Goal: Task Accomplishment & Management: Complete application form

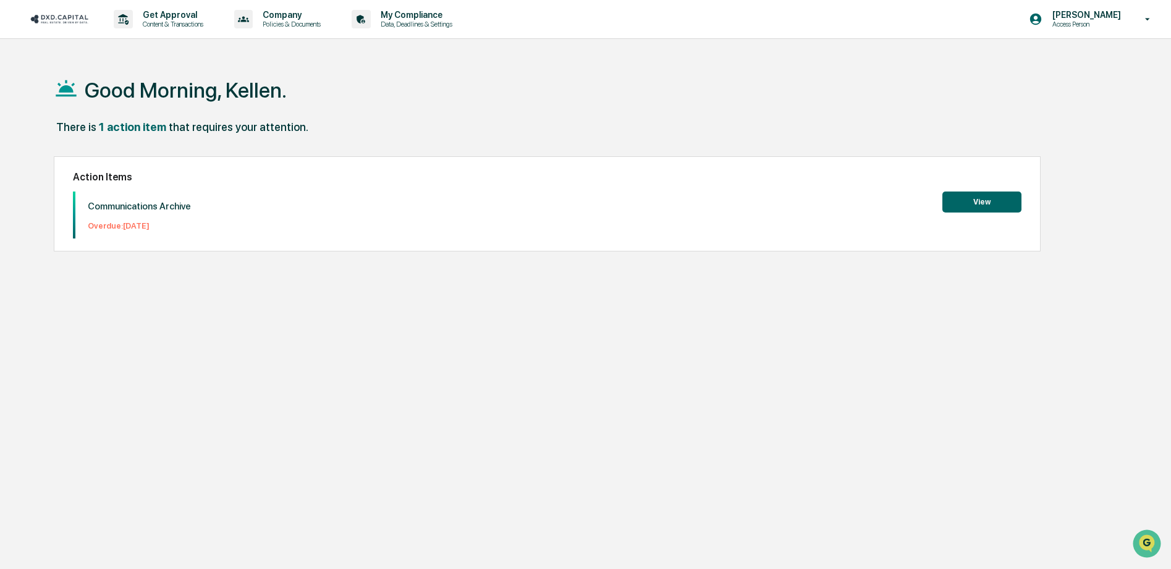
click at [969, 205] on button "View" at bounding box center [981, 201] width 79 height 21
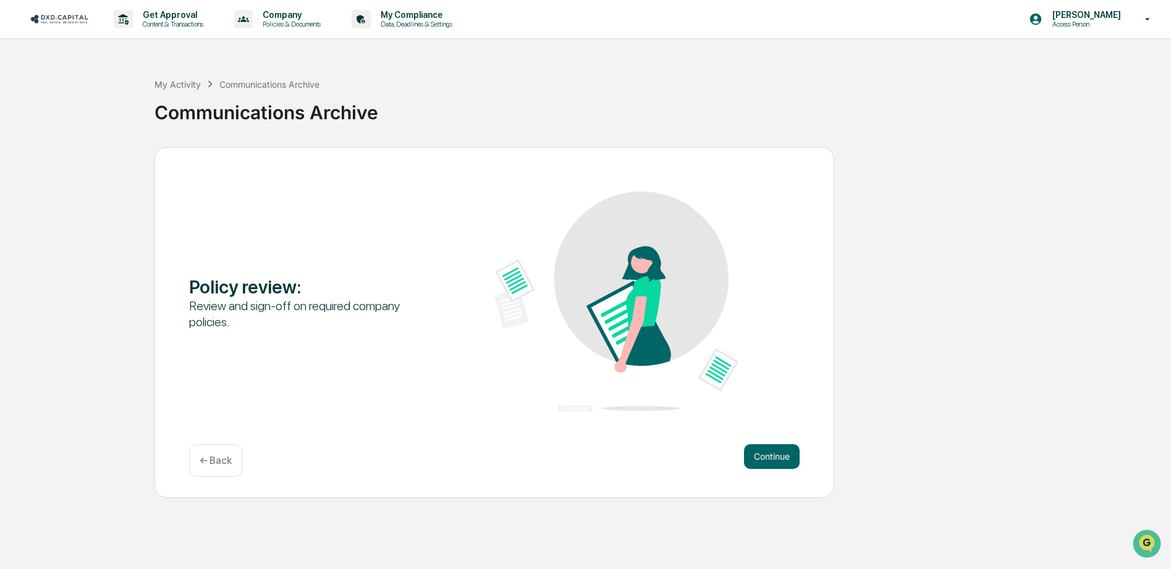
click at [775, 469] on div "Continue ← Back" at bounding box center [494, 460] width 610 height 33
click at [775, 464] on button "Continue" at bounding box center [772, 456] width 56 height 25
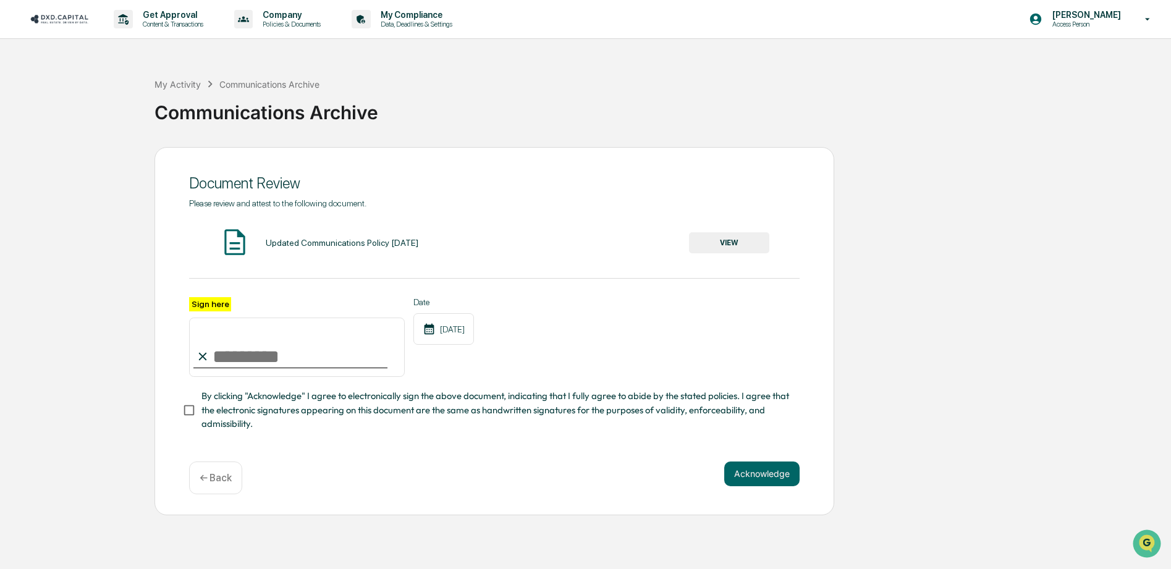
click at [273, 348] on input "Sign here" at bounding box center [297, 347] width 216 height 59
type input "**********"
click at [755, 474] on button "Acknowledge" at bounding box center [761, 473] width 75 height 25
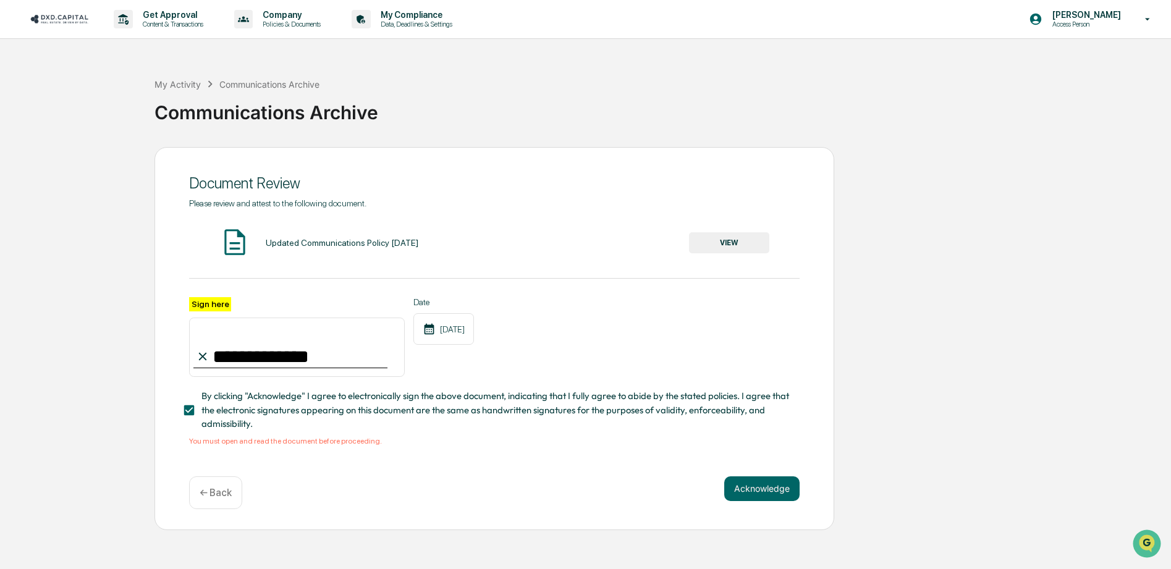
click at [754, 236] on button "VIEW" at bounding box center [729, 242] width 80 height 21
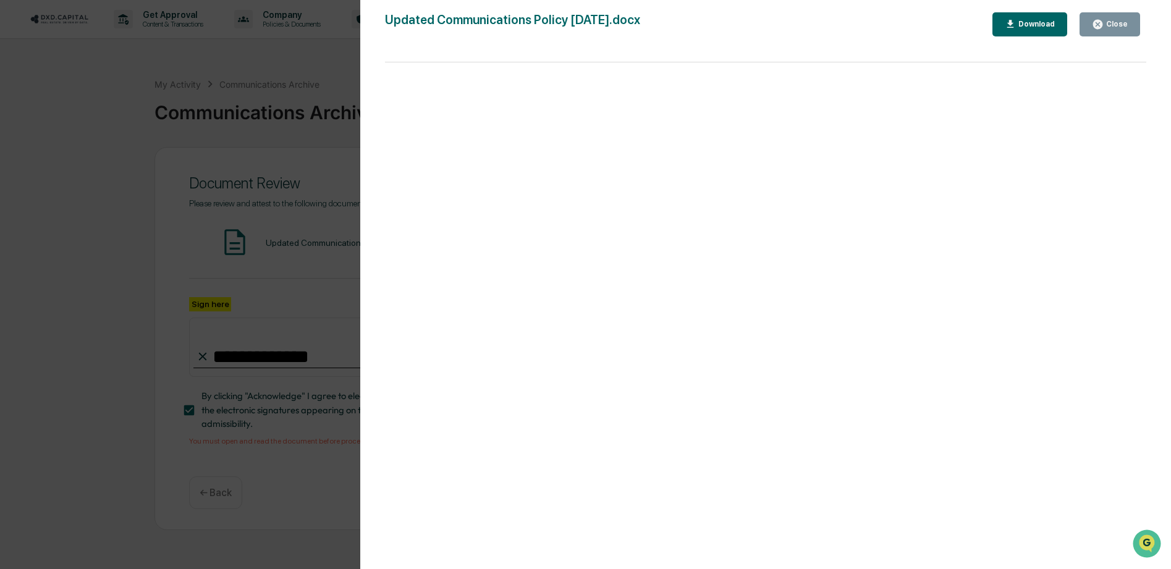
click at [1024, 29] on div "Download" at bounding box center [1029, 25] width 51 height 12
click at [1106, 27] on div "Close" at bounding box center [1115, 24] width 24 height 9
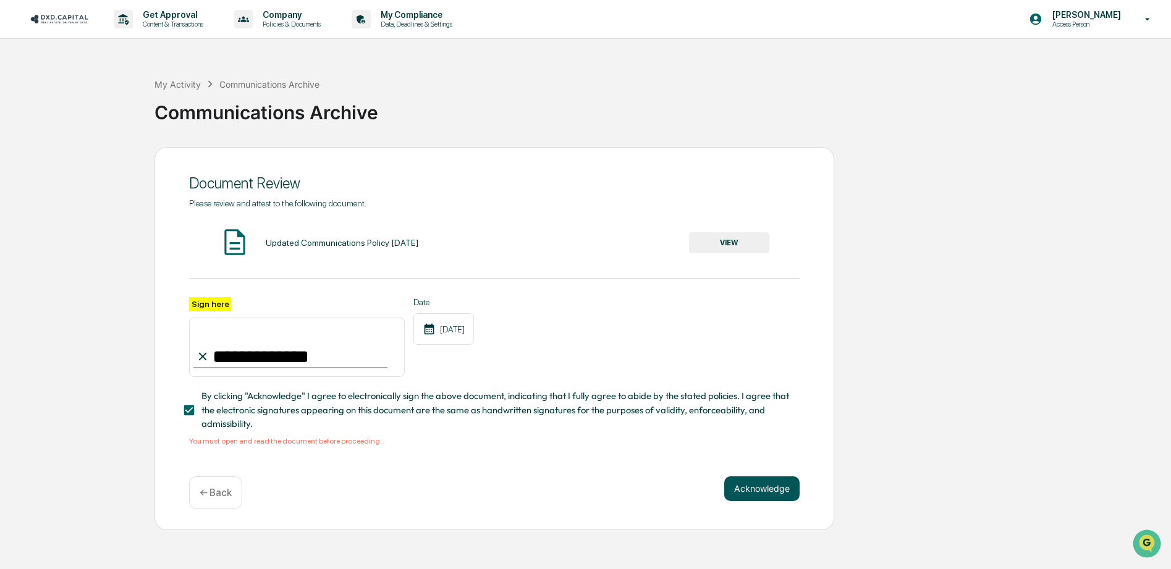
click at [780, 485] on button "Acknowledge" at bounding box center [761, 488] width 75 height 25
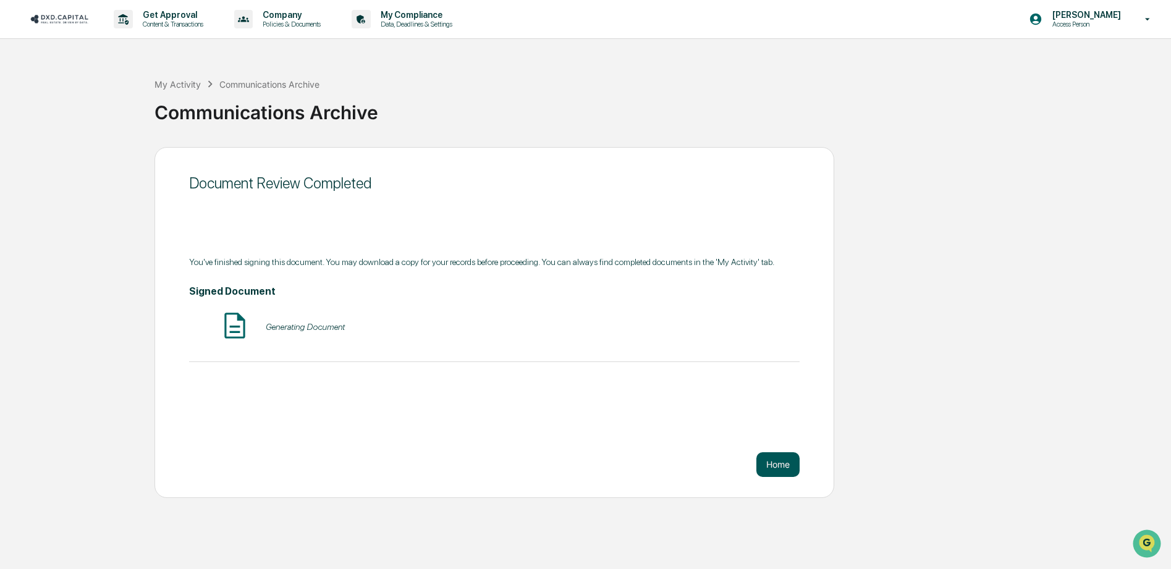
click at [758, 460] on button "Home" at bounding box center [777, 464] width 43 height 25
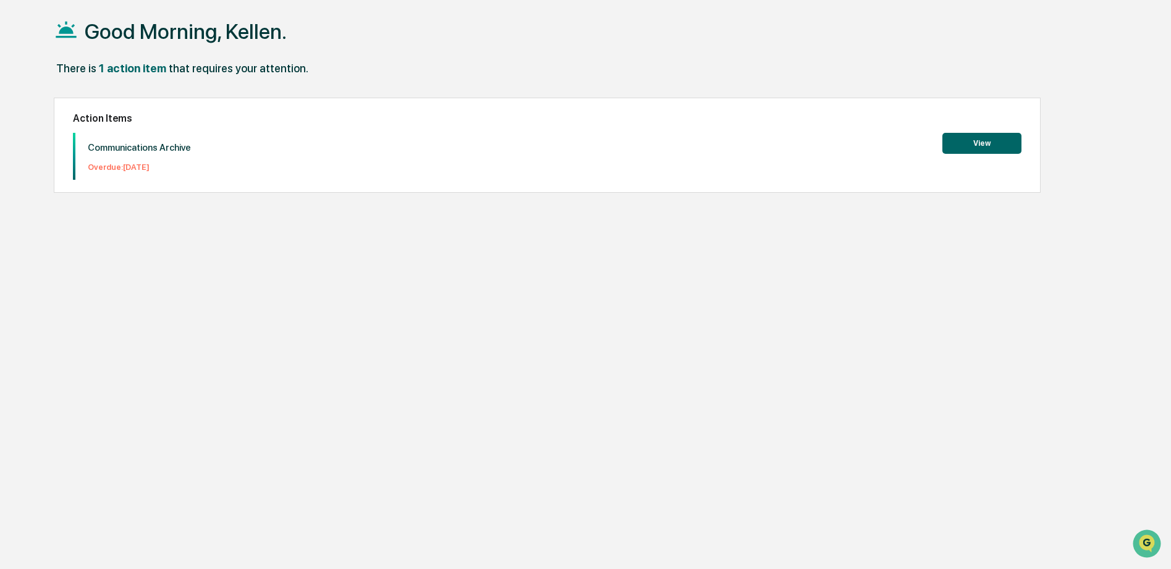
scroll to position [71, 0]
click at [962, 133] on button "View" at bounding box center [981, 143] width 79 height 21
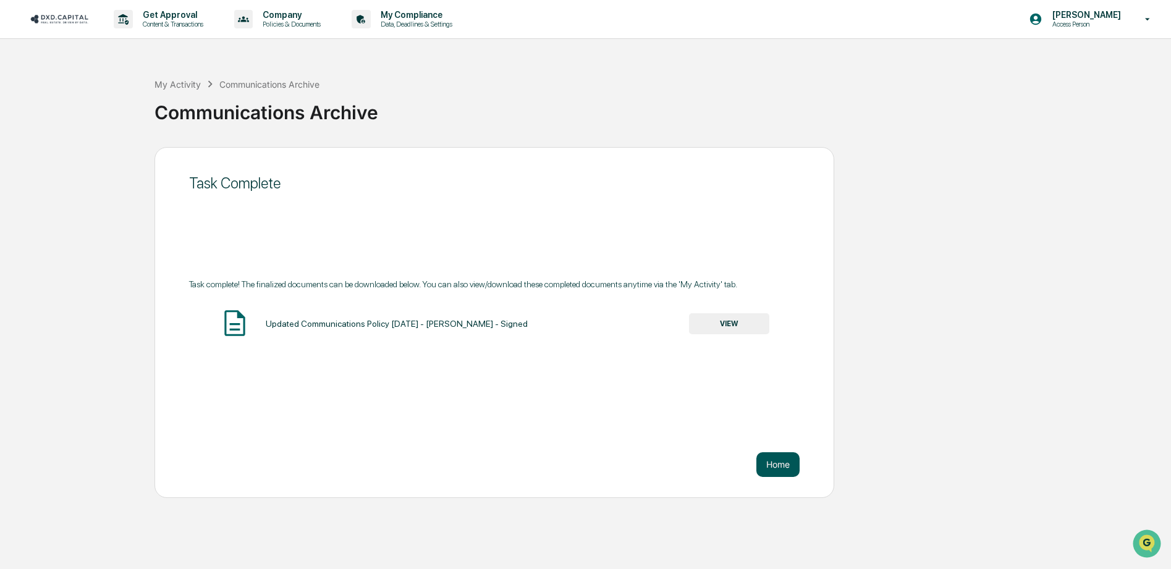
click at [786, 465] on button "Home" at bounding box center [777, 464] width 43 height 25
